Goal: Navigation & Orientation: Find specific page/section

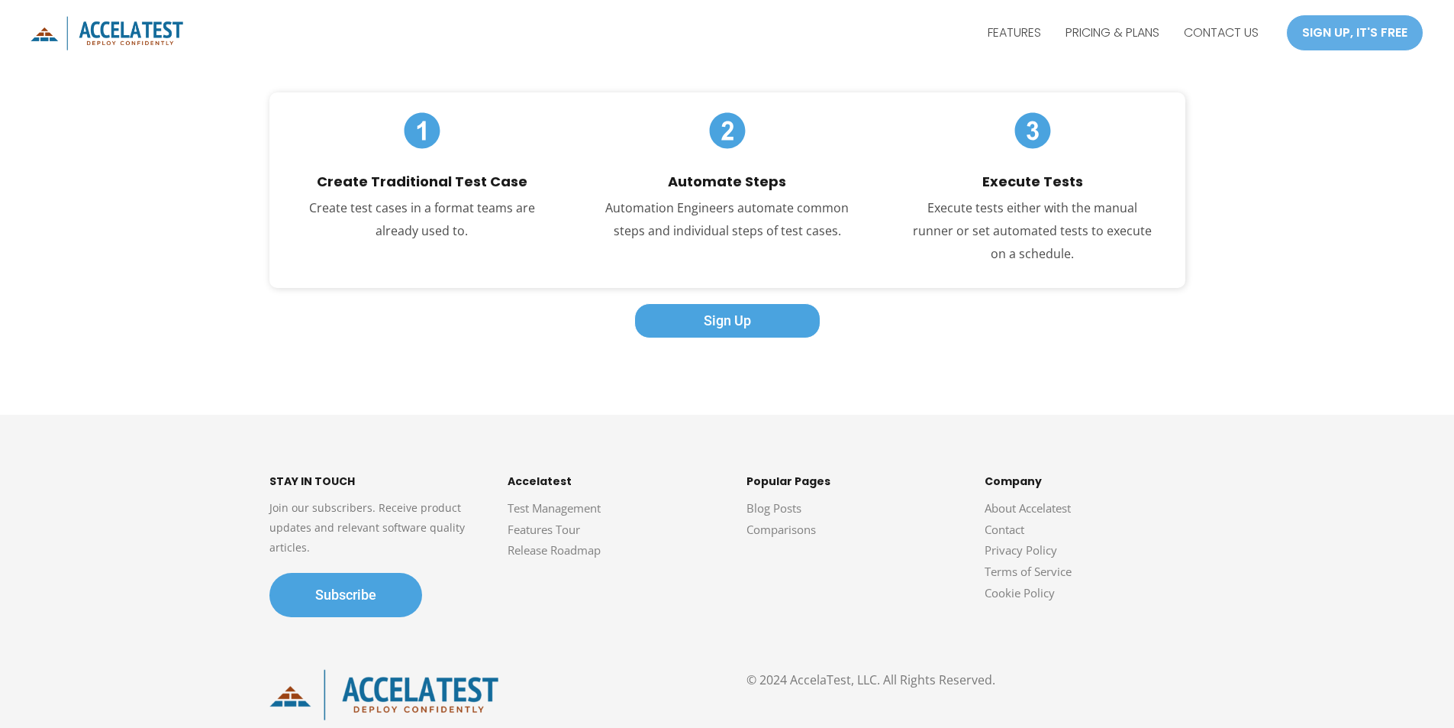
scroll to position [2723, 0]
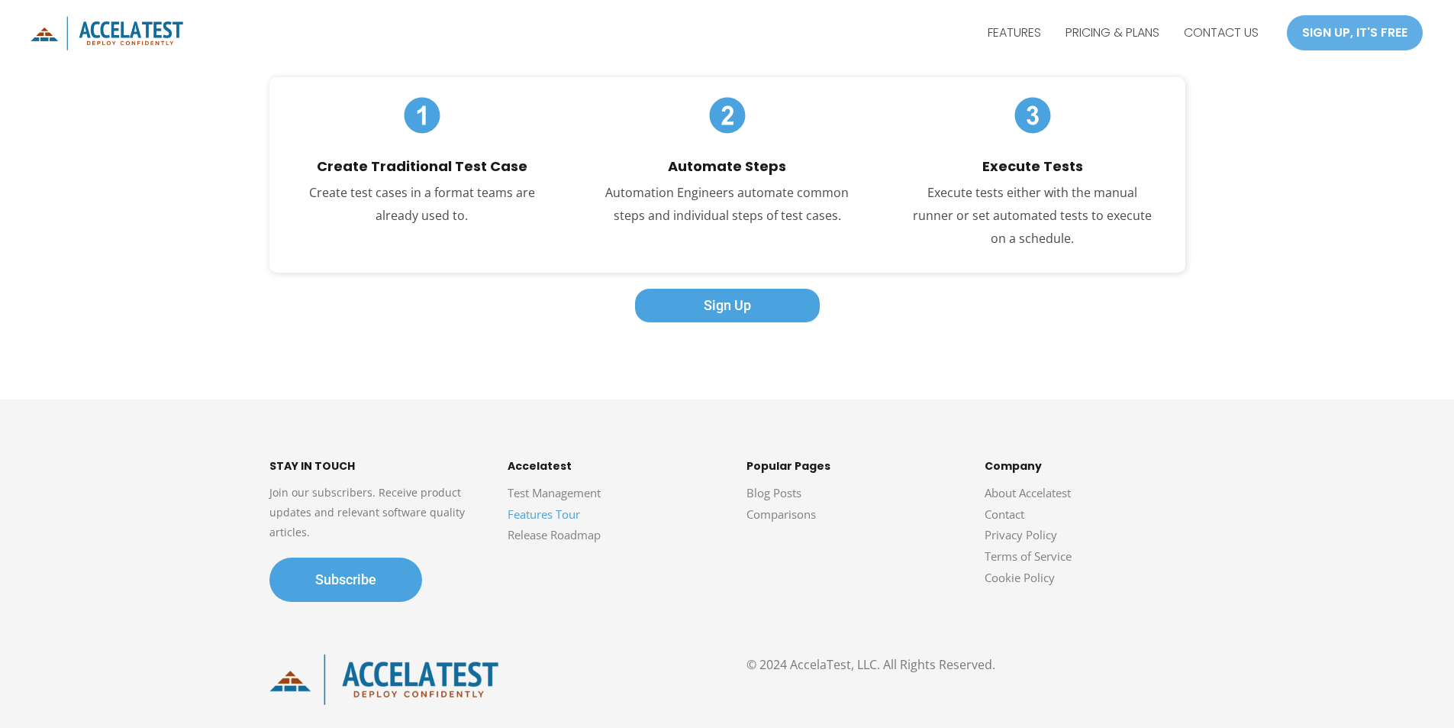
click at [566, 510] on link "Features Tour" at bounding box center [544, 513] width 73 height 15
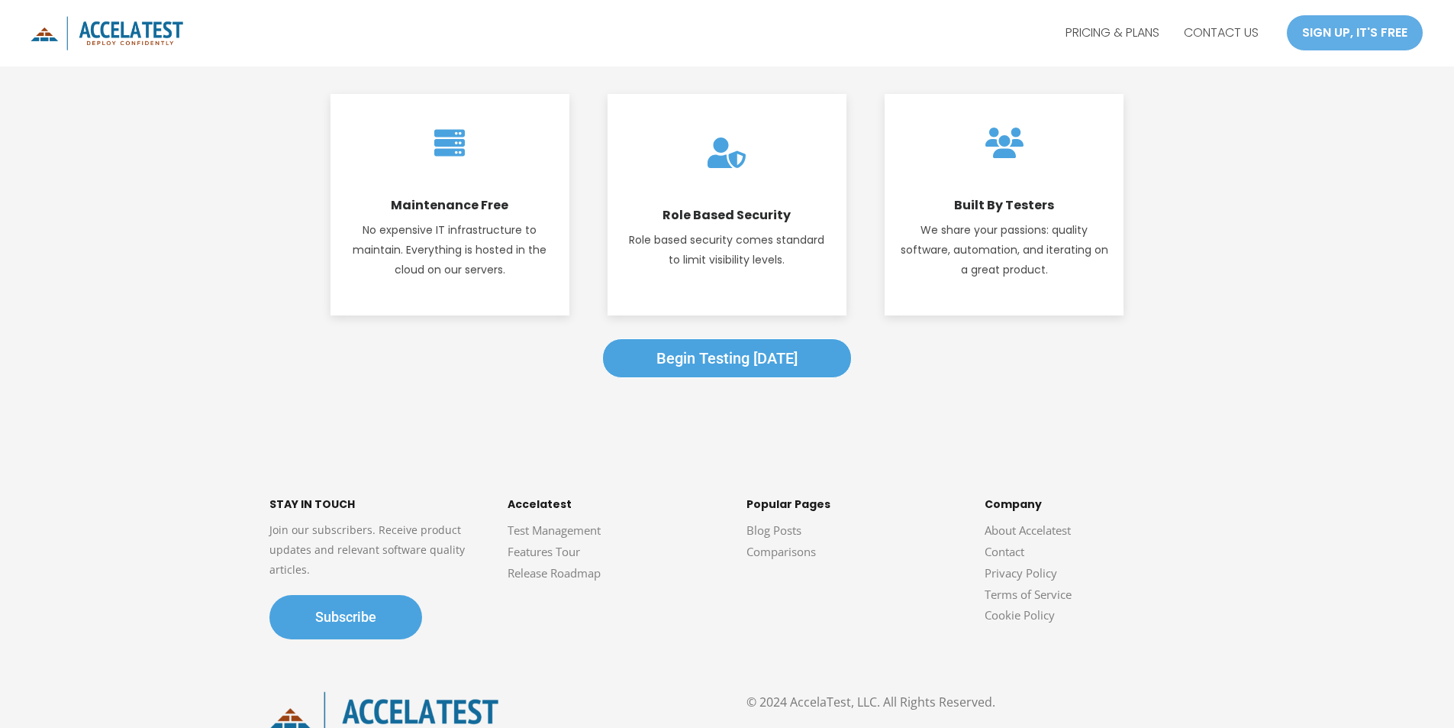
scroll to position [2256, 0]
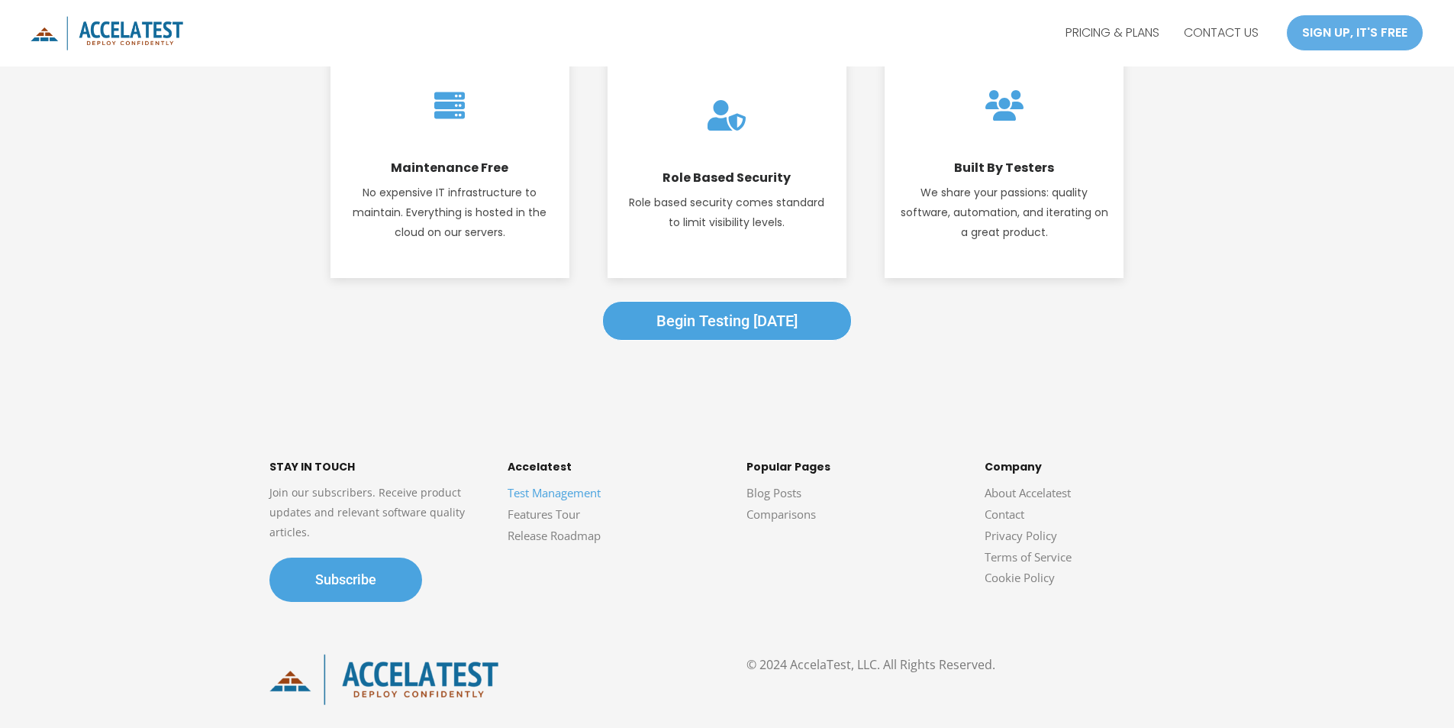
click at [567, 493] on link "Test Management" at bounding box center [554, 492] width 93 height 15
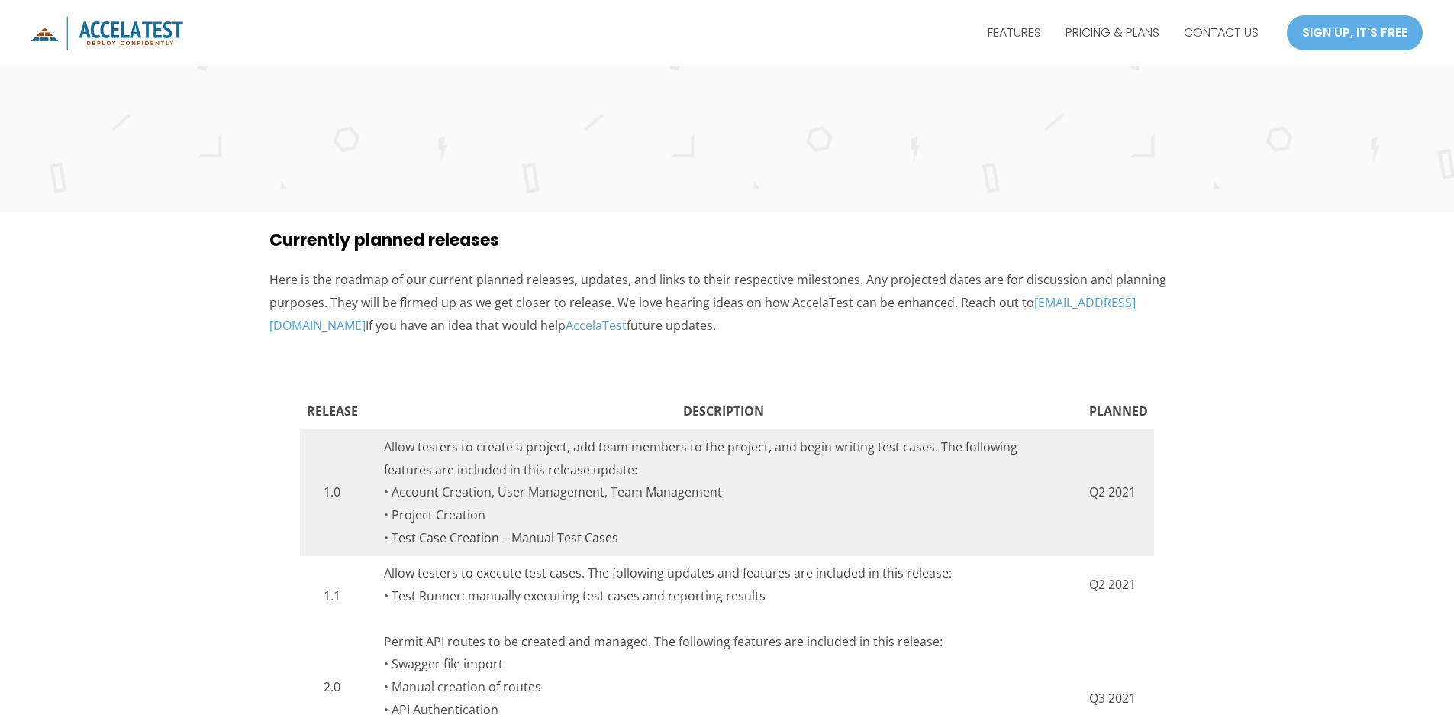
scroll to position [58, 0]
